Goal: Task Accomplishment & Management: Complete application form

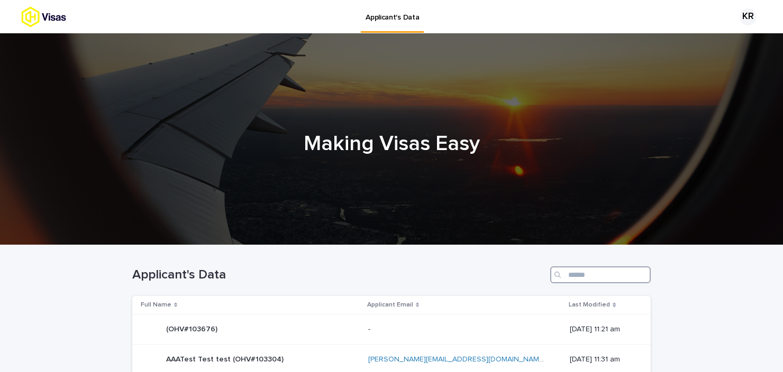
click at [620, 274] on input "Search" at bounding box center [600, 274] width 100 height 17
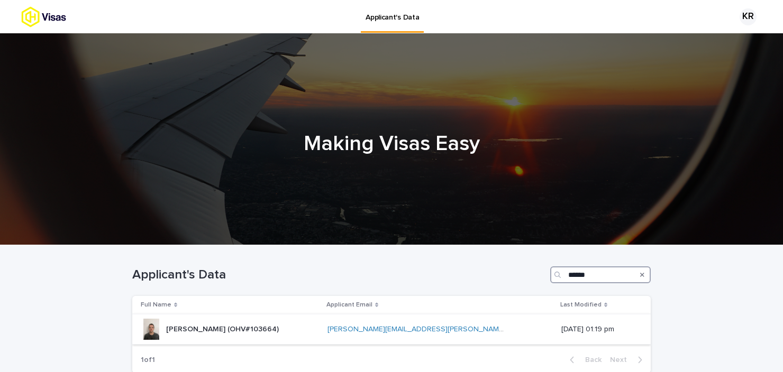
type input "******"
click at [268, 337] on div "[PERSON_NAME] (OHV#103664) [PERSON_NAME] (OHV#103664)" at bounding box center [230, 329] width 178 height 21
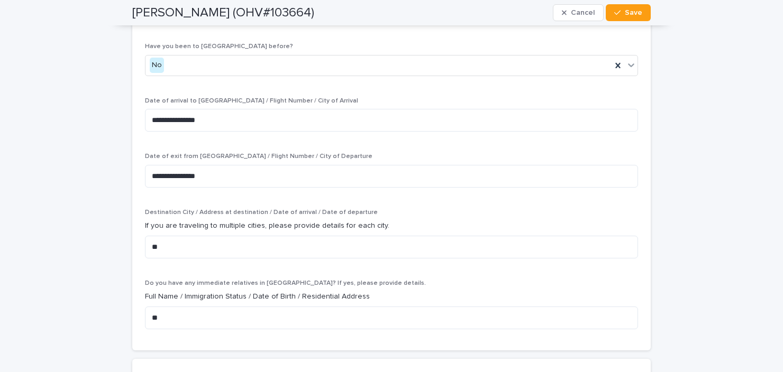
scroll to position [2617, 0]
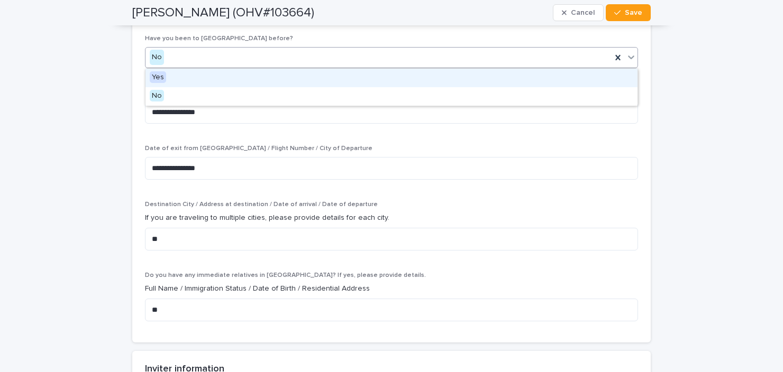
click at [215, 65] on div "No" at bounding box center [378, 57] width 466 height 17
click at [199, 77] on div "Yes" at bounding box center [391, 78] width 492 height 19
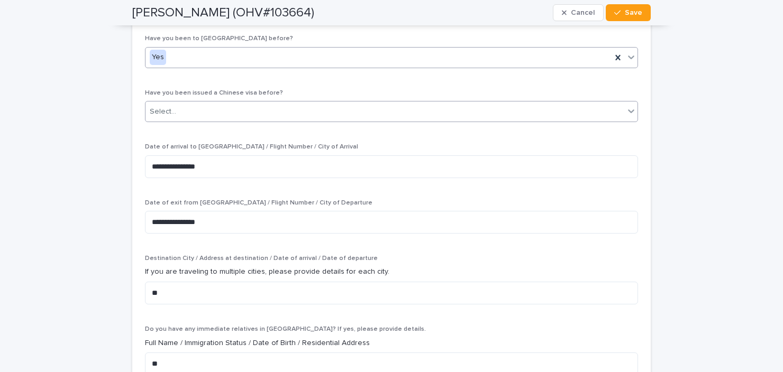
click at [292, 114] on div "Select..." at bounding box center [384, 111] width 478 height 17
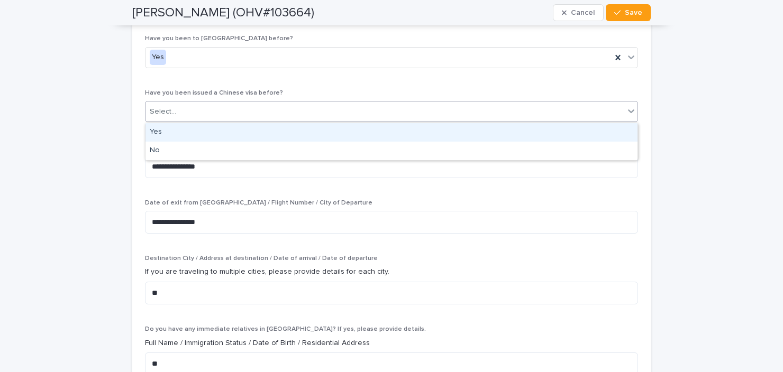
click at [264, 135] on div "Yes" at bounding box center [391, 132] width 492 height 19
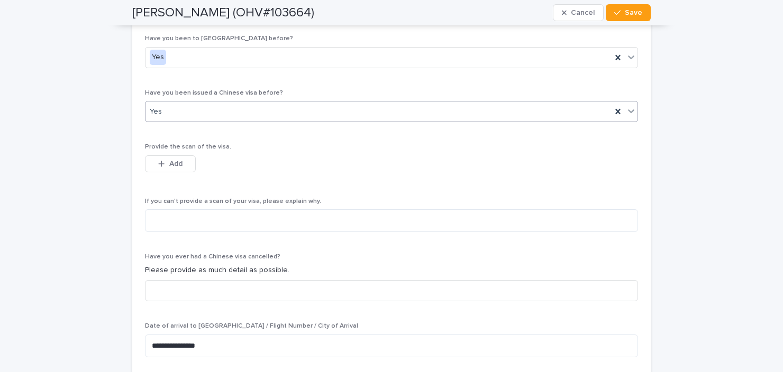
scroll to position [2706, 0]
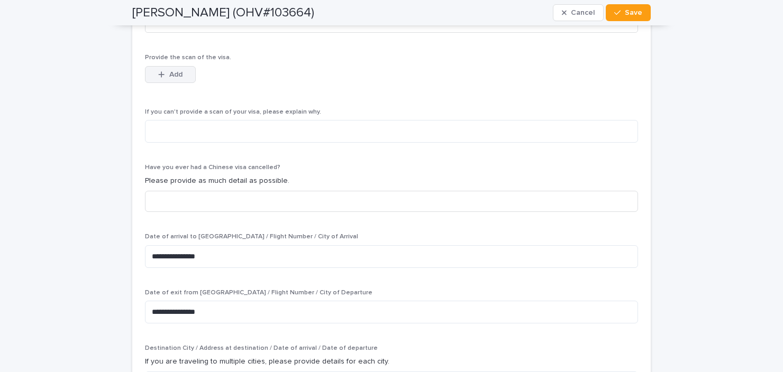
click at [169, 72] on span "Add" at bounding box center [175, 74] width 13 height 7
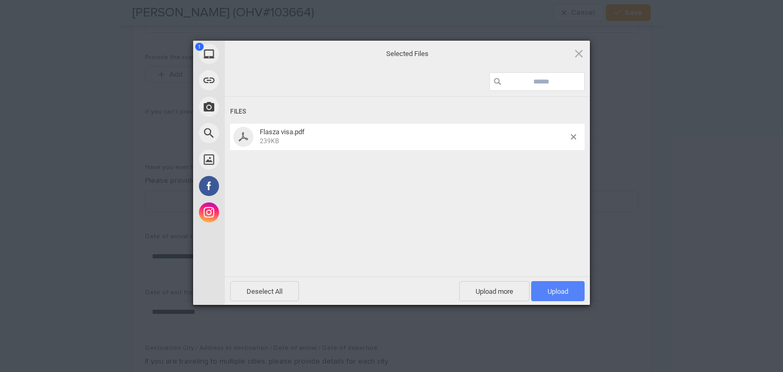
click at [558, 291] on span "Upload 1" at bounding box center [557, 292] width 21 height 8
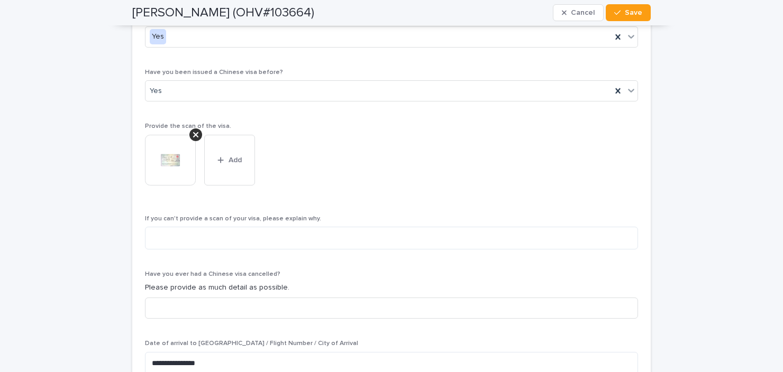
scroll to position [2632, 0]
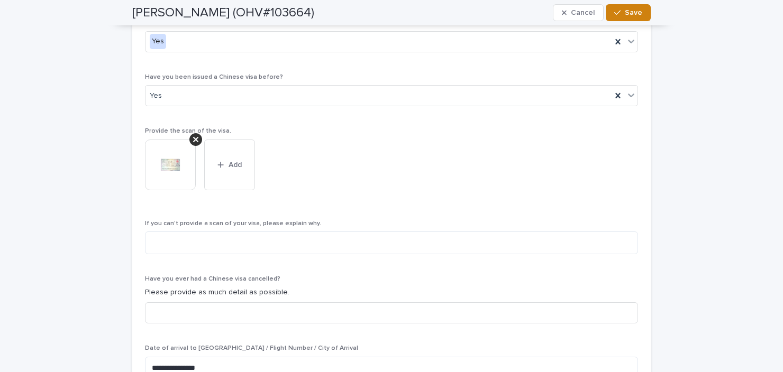
click at [636, 17] on button "Save" at bounding box center [627, 12] width 45 height 17
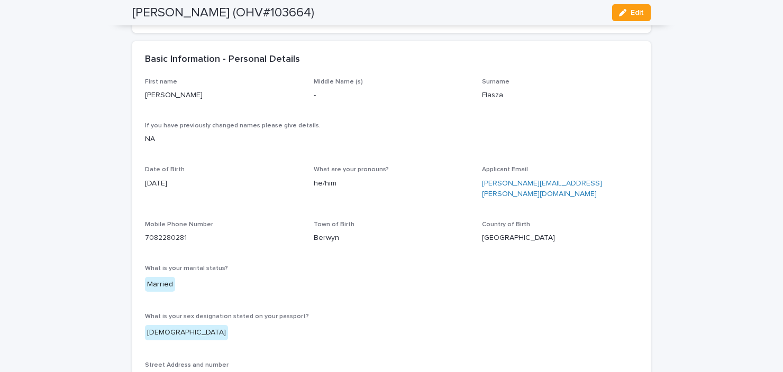
scroll to position [0, 0]
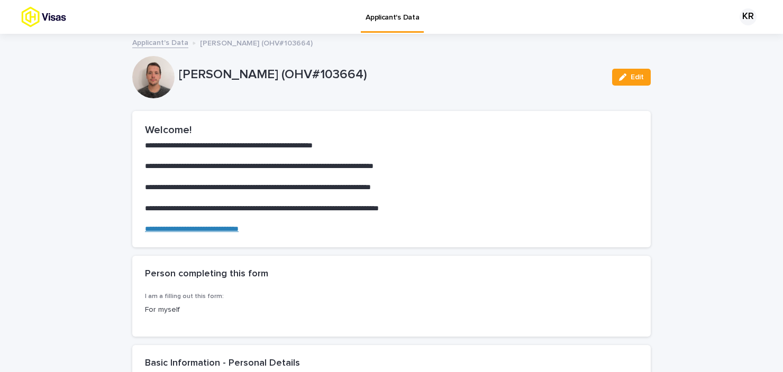
click at [47, 16] on img at bounding box center [62, 16] width 82 height 21
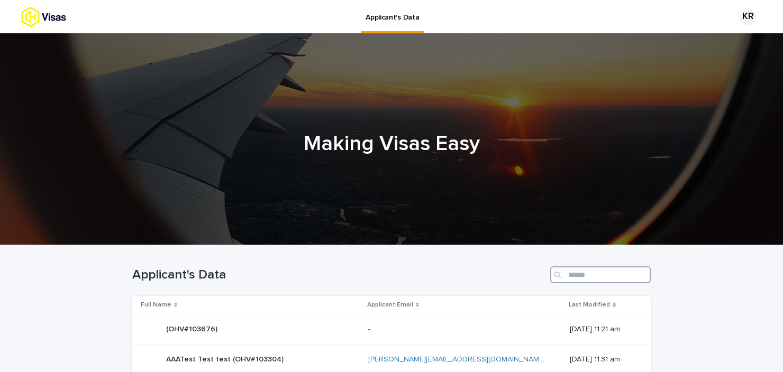
click at [581, 273] on input "Search" at bounding box center [600, 274] width 100 height 17
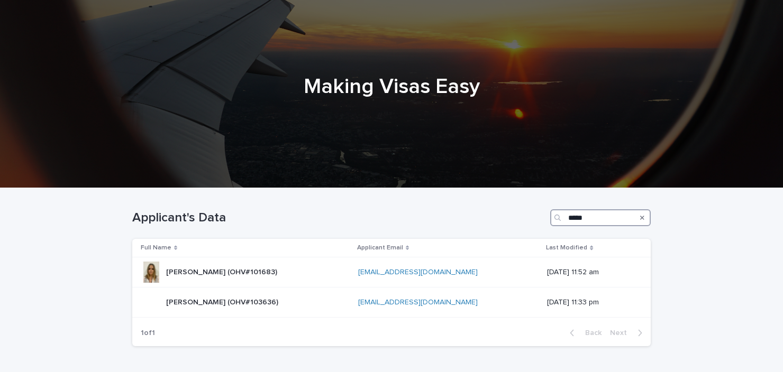
scroll to position [58, 0]
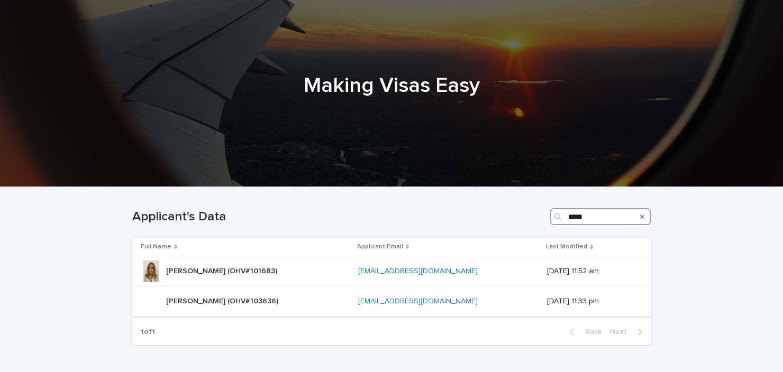
type input "*****"
click at [217, 297] on p "[PERSON_NAME] (OHV#103636)" at bounding box center [223, 300] width 114 height 11
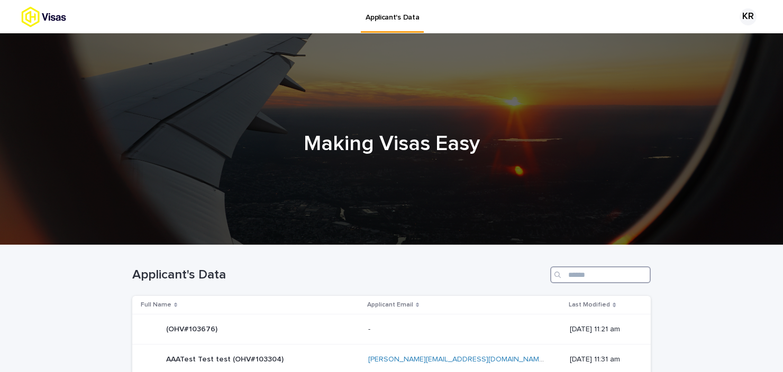
click at [585, 277] on input "Search" at bounding box center [600, 274] width 100 height 17
type input "*"
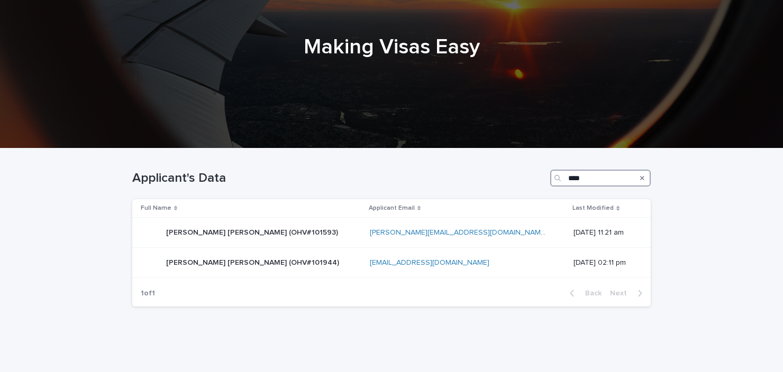
scroll to position [103, 0]
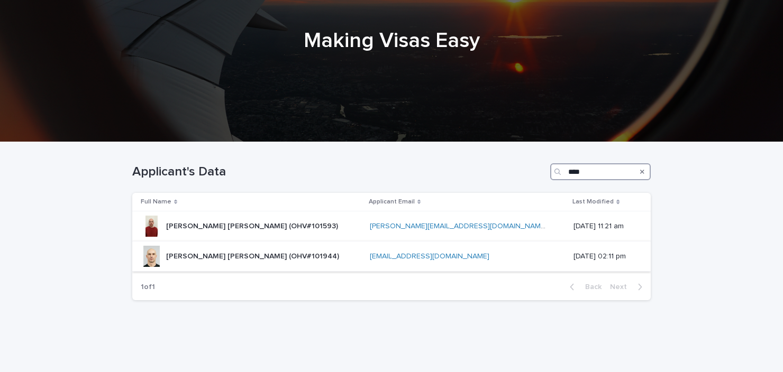
type input "****"
click at [301, 259] on div "Seth Peter Cook (OHV#101944) Seth Peter Cook (OHV#101944)" at bounding box center [251, 256] width 220 height 21
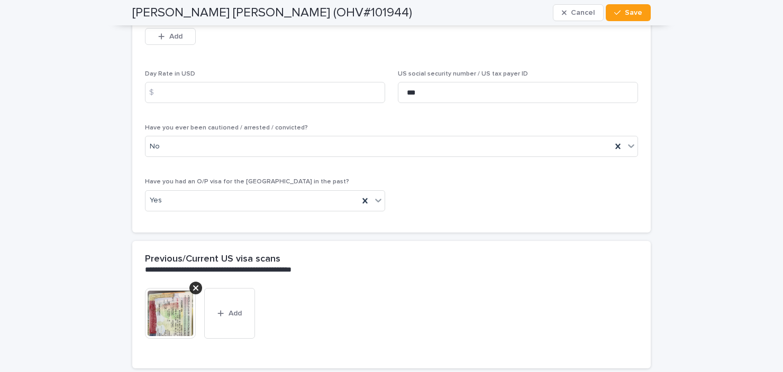
scroll to position [2302, 0]
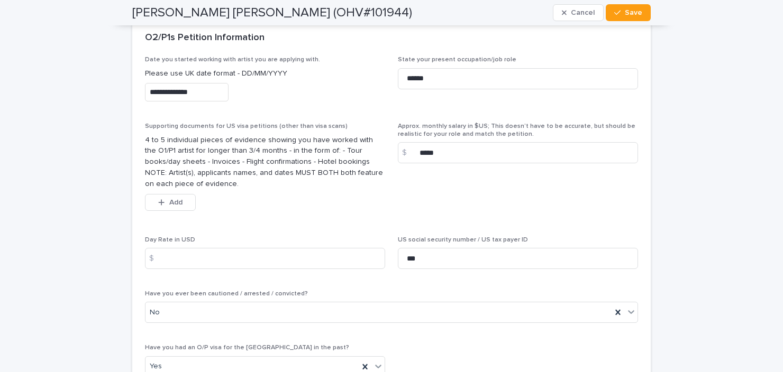
click at [214, 86] on input "**********" at bounding box center [187, 92] width 84 height 19
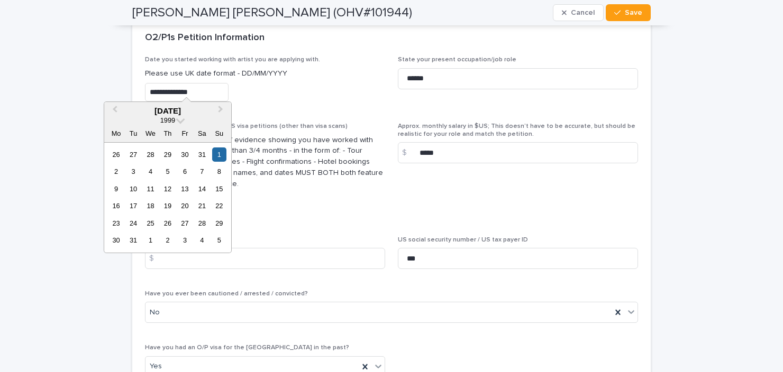
click at [177, 121] on div "1999" at bounding box center [167, 120] width 127 height 9
click at [180, 121] on span at bounding box center [180, 119] width 9 height 9
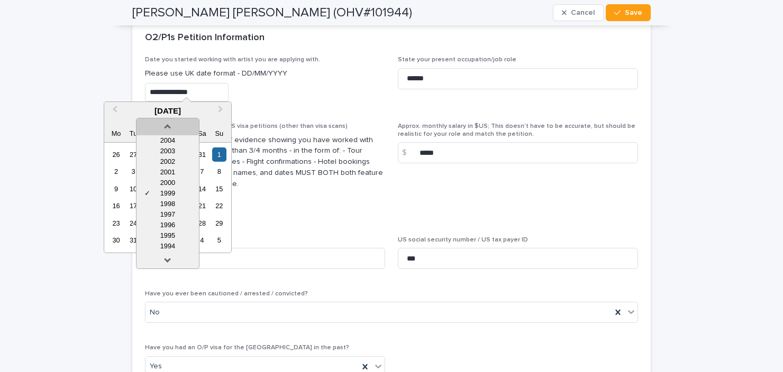
click at [170, 124] on link at bounding box center [167, 124] width 17 height 17
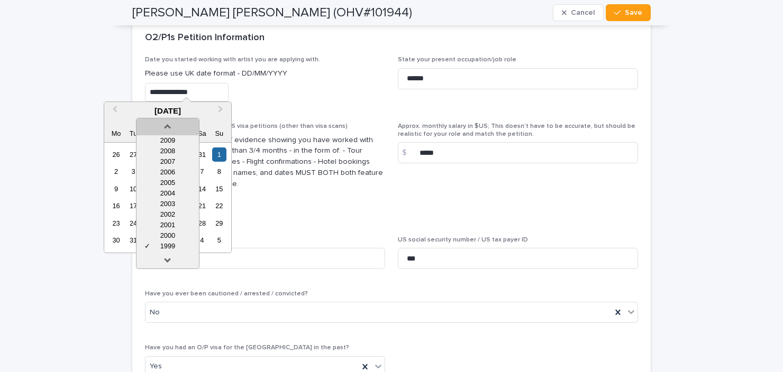
click at [170, 124] on link at bounding box center [167, 124] width 17 height 17
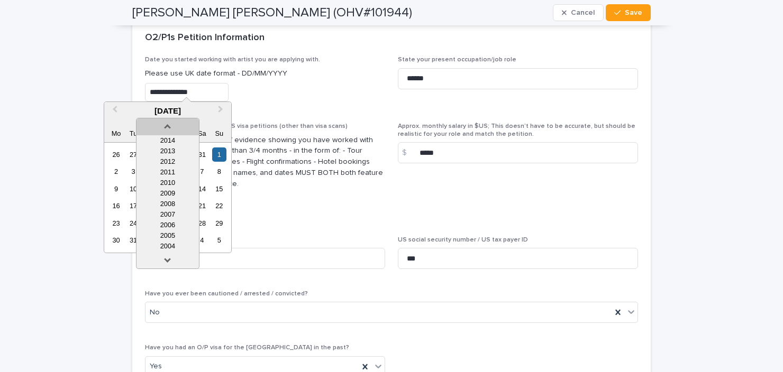
click at [170, 124] on link at bounding box center [167, 124] width 17 height 17
click at [166, 141] on div "2018" at bounding box center [167, 140] width 62 height 11
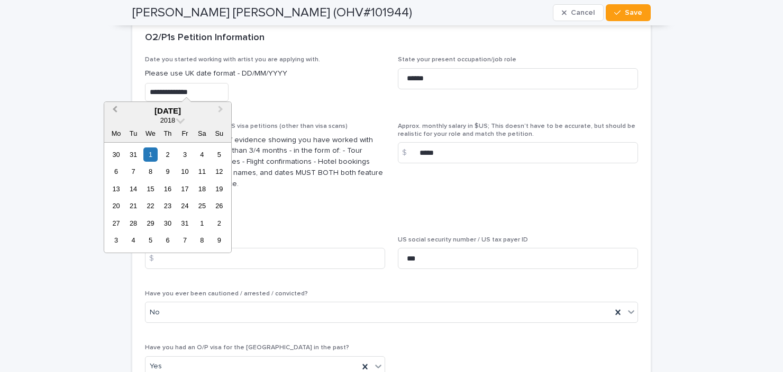
click at [113, 111] on button "Previous Month" at bounding box center [113, 111] width 17 height 17
click at [134, 155] on div "1" at bounding box center [133, 155] width 14 height 14
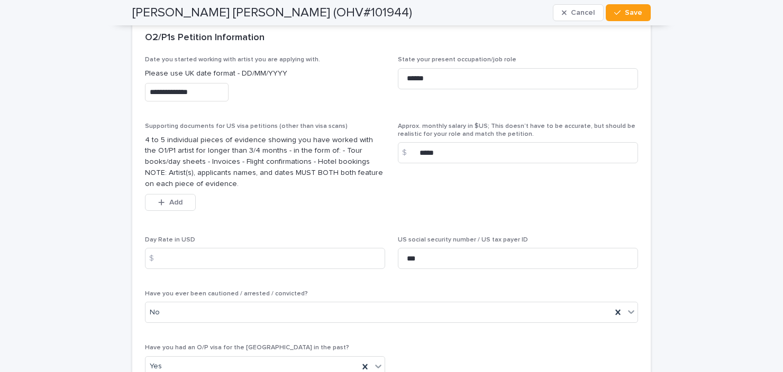
type input "**********"
click at [104, 195] on div "**********" at bounding box center [391, 217] width 783 height 4968
click at [643, 16] on button "Save" at bounding box center [627, 12] width 45 height 17
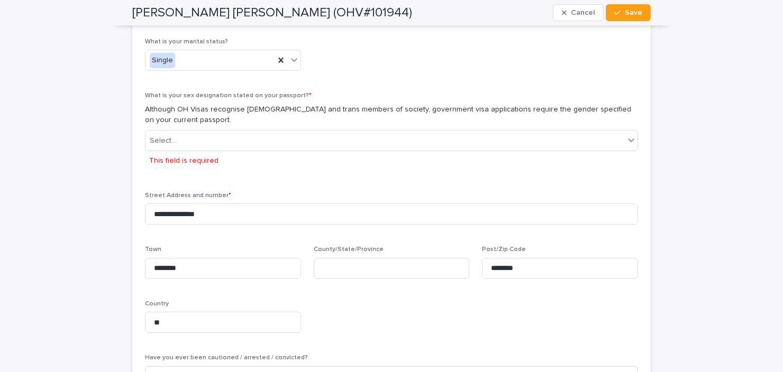
scroll to position [593, 0]
click at [465, 142] on div "Select..." at bounding box center [384, 141] width 478 height 17
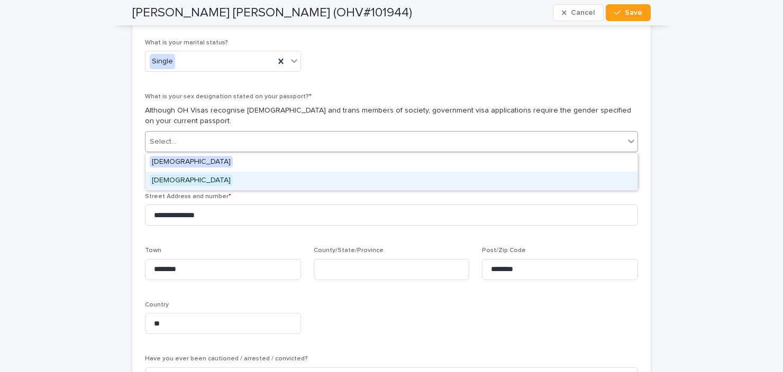
click at [318, 177] on div "[DEMOGRAPHIC_DATA]" at bounding box center [391, 181] width 492 height 19
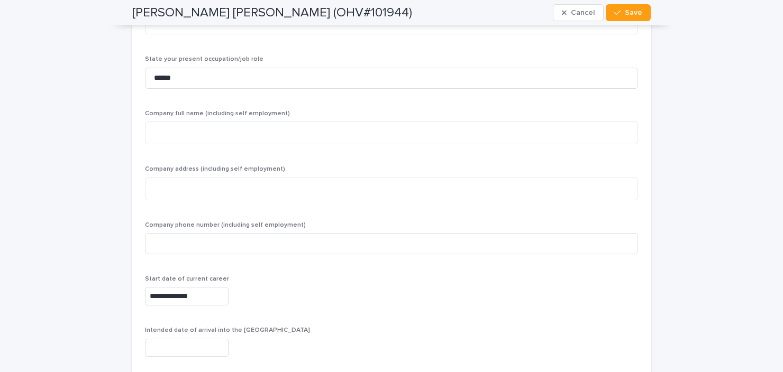
scroll to position [3500, 0]
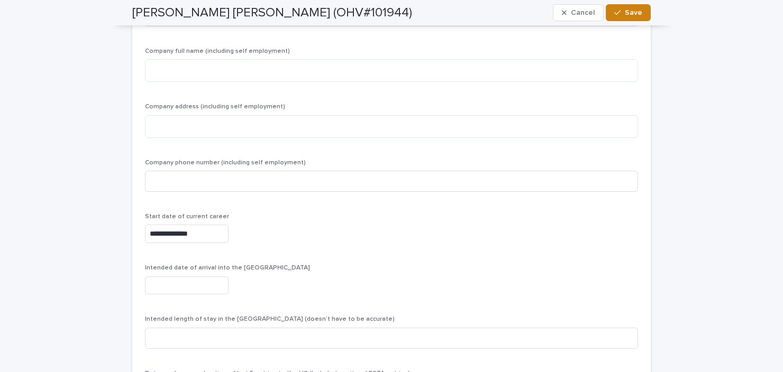
click at [635, 12] on span "Save" at bounding box center [632, 12] width 17 height 7
